Goal: Information Seeking & Learning: Learn about a topic

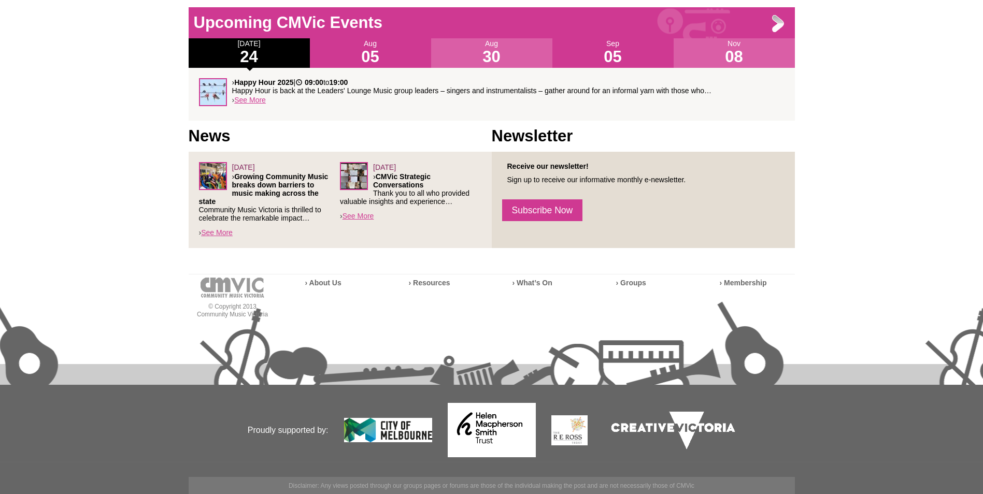
scroll to position [325, 0]
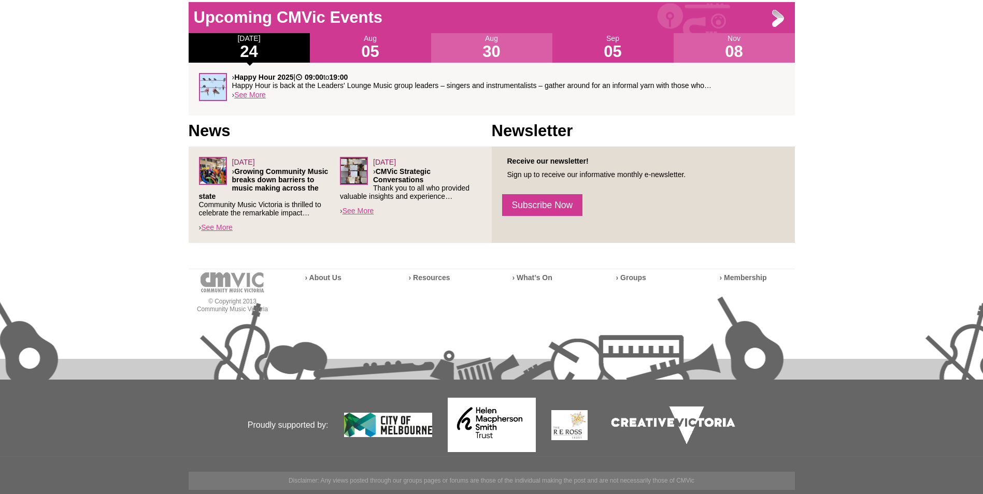
click at [292, 180] on strong "Growing Community Music breaks down barriers to music making across the state" at bounding box center [264, 183] width 130 height 33
click at [289, 179] on strong "Growing Community Music breaks down barriers to music making across the state" at bounding box center [264, 183] width 130 height 33
click at [230, 226] on link "See More" at bounding box center [217, 227] width 32 height 8
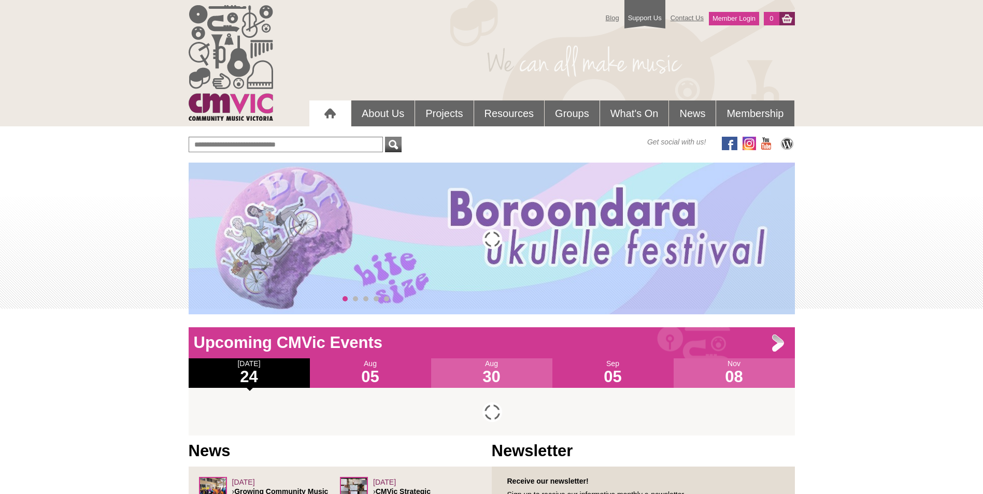
scroll to position [320, 0]
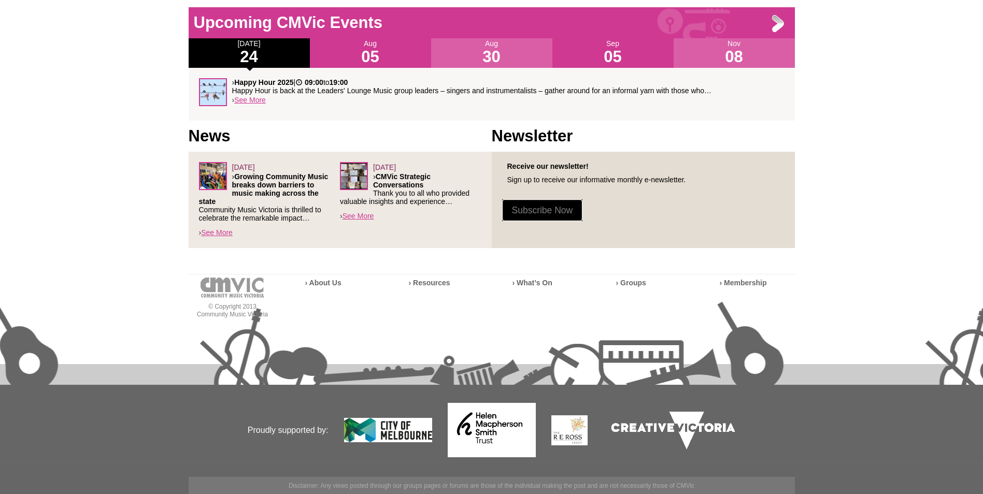
click at [560, 205] on link "Subscribe Now" at bounding box center [542, 210] width 81 height 22
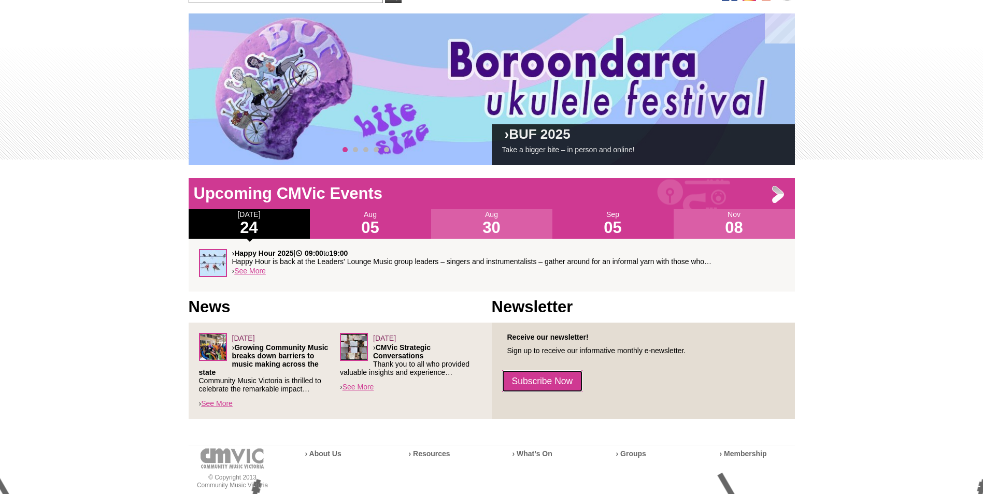
scroll to position [113, 0]
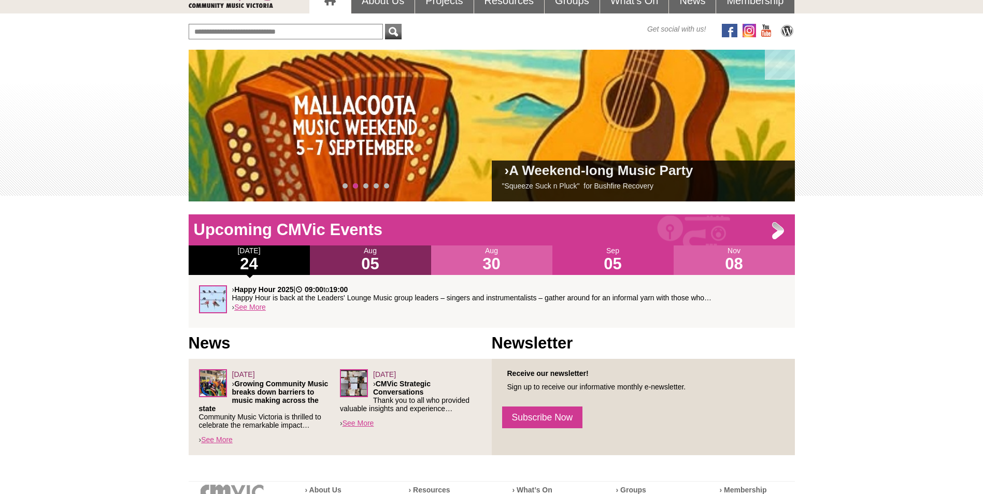
click at [372, 265] on h1 "05" at bounding box center [370, 264] width 121 height 17
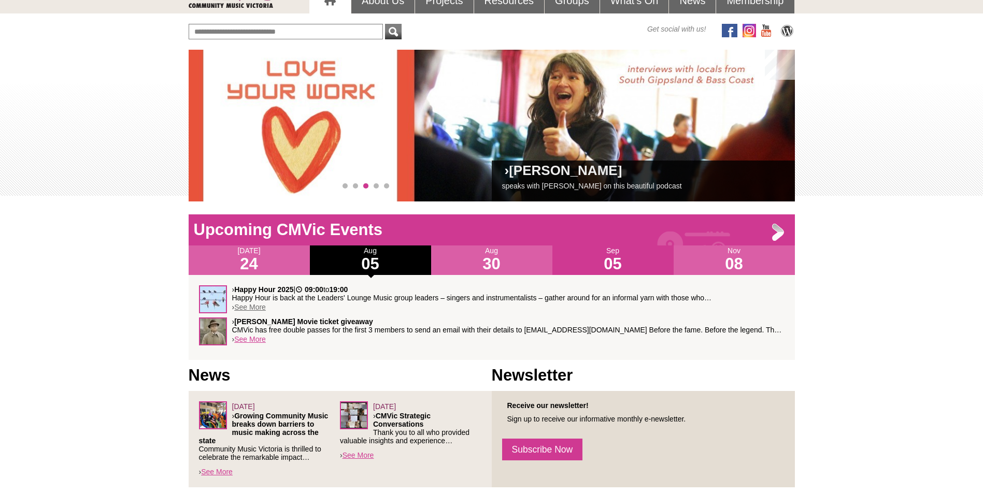
click at [259, 307] on link "See More" at bounding box center [250, 307] width 32 height 8
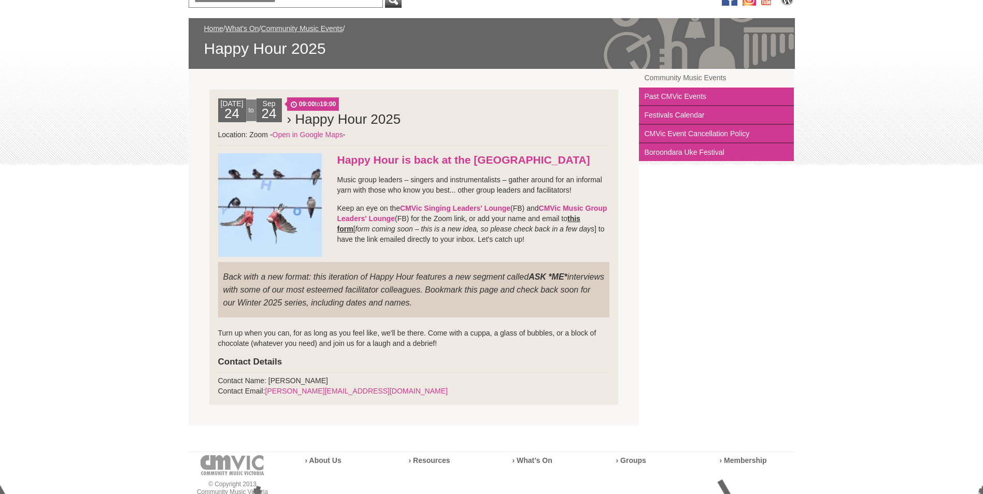
scroll to position [155, 0]
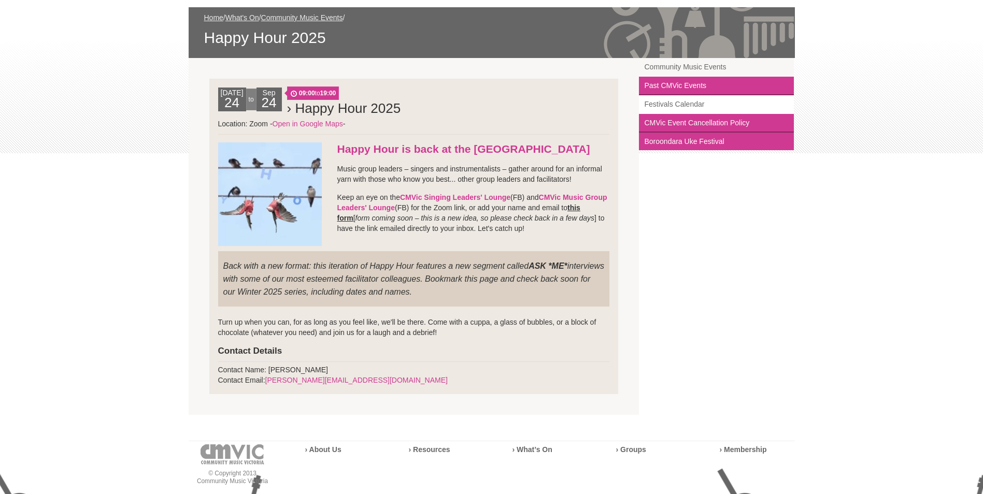
click at [685, 102] on link "Festivals Calendar" at bounding box center [716, 104] width 155 height 19
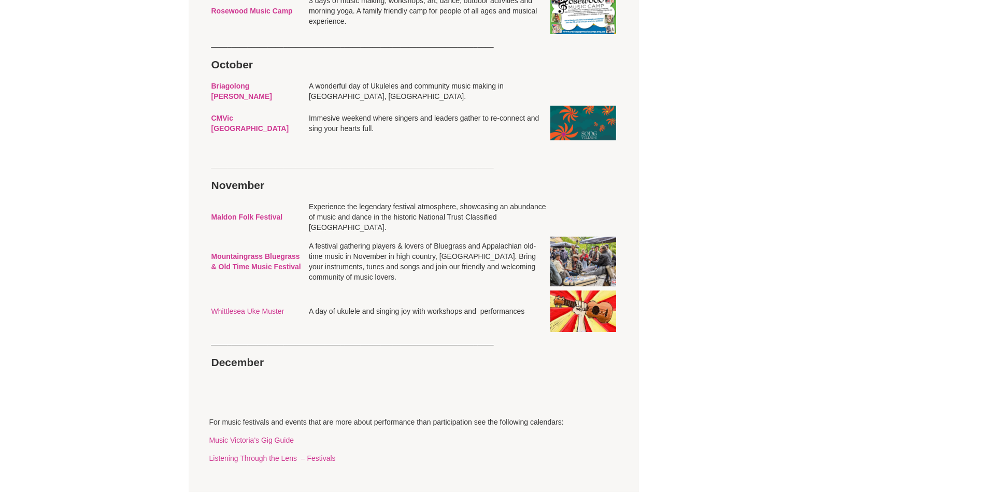
scroll to position [1709, 0]
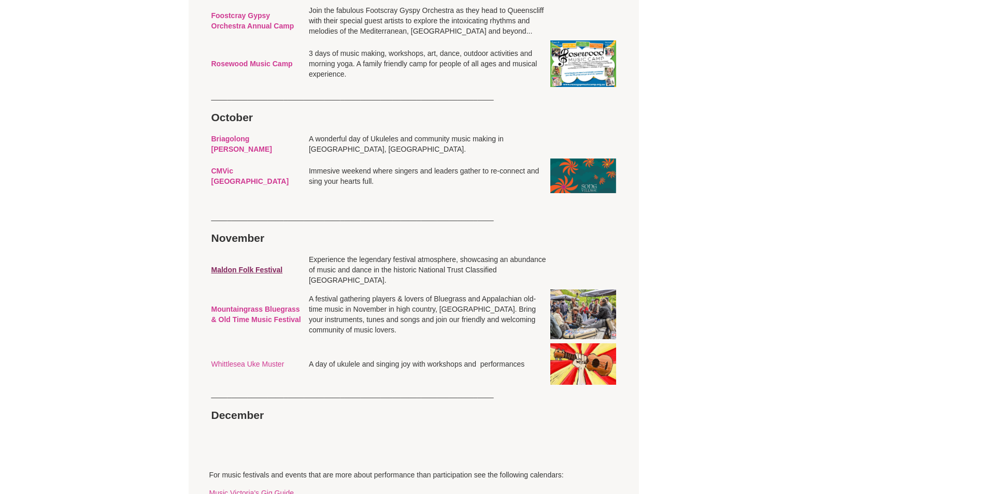
click at [268, 274] on strong "Maldon Folk Festival" at bounding box center [246, 270] width 71 height 8
